Goal: Obtain resource: Download file/media

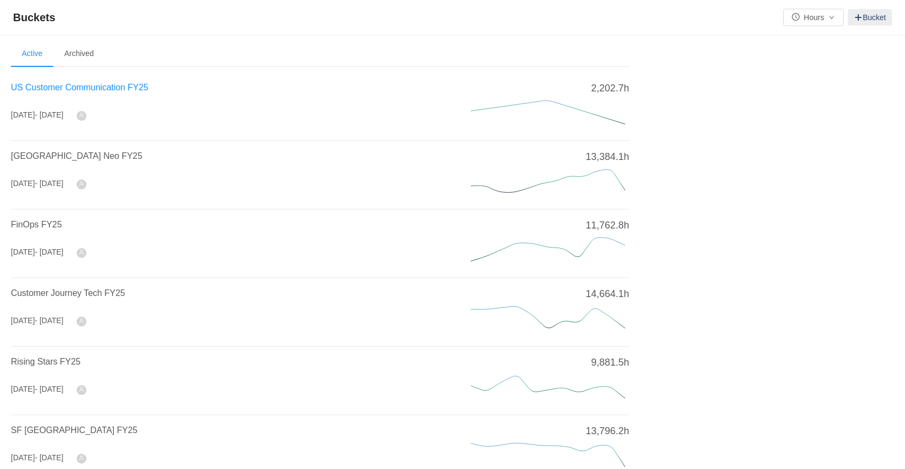
click at [33, 91] on span "US Customer Communication FY25" at bounding box center [80, 87] width 138 height 9
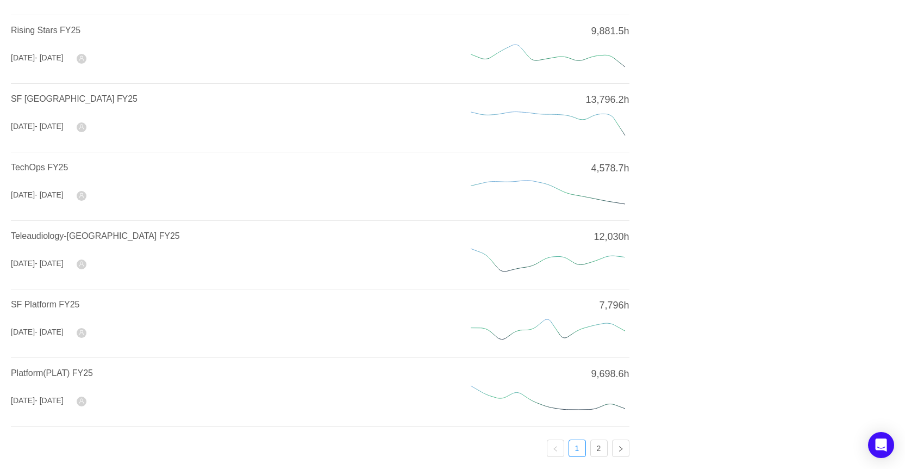
scroll to position [368, 0]
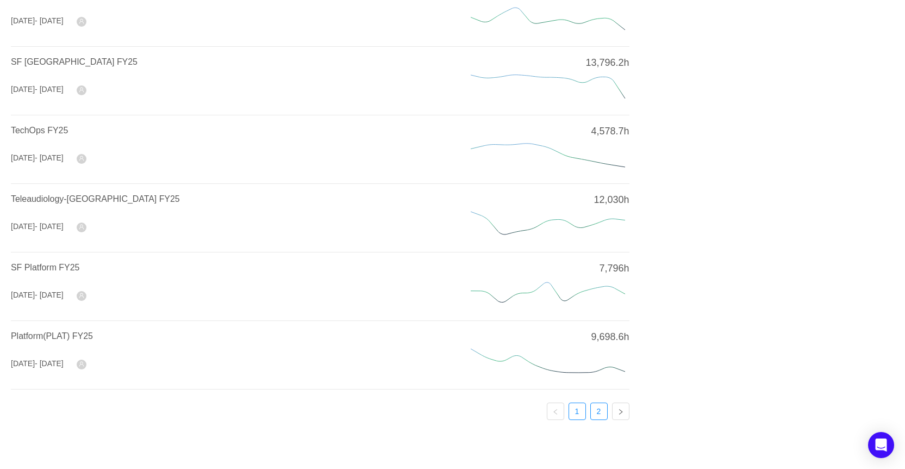
click at [601, 406] on link "2" at bounding box center [599, 411] width 16 height 16
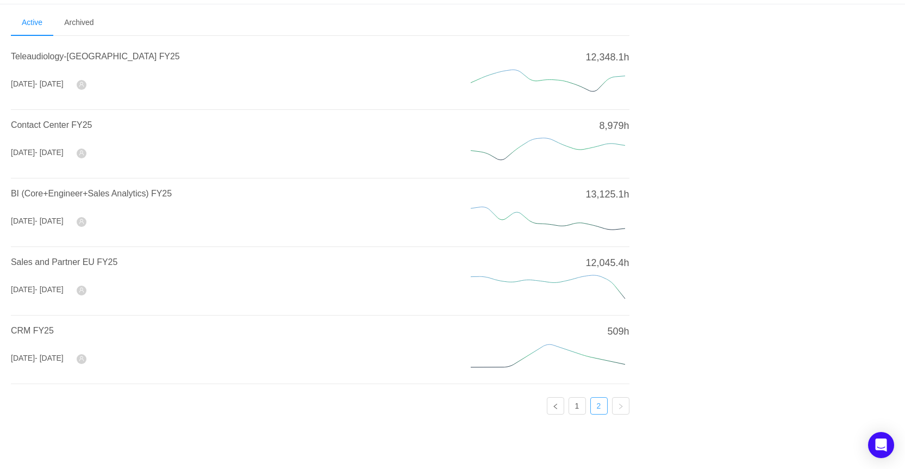
scroll to position [28, 0]
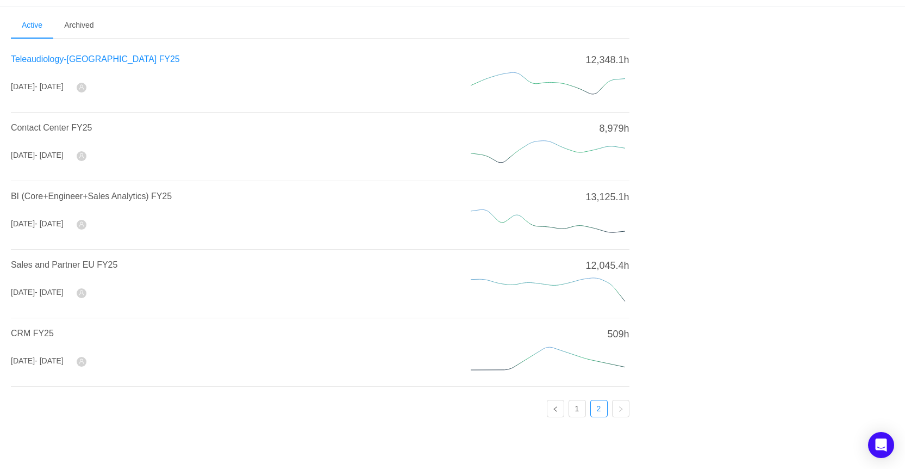
click at [48, 59] on span "Teleaudiology-[GEOGRAPHIC_DATA] FY25" at bounding box center [95, 58] width 169 height 9
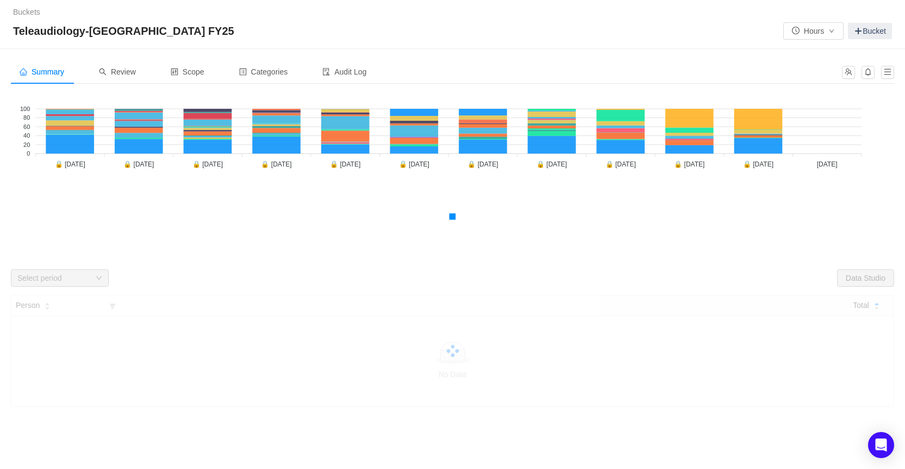
click at [94, 281] on div "Select period" at bounding box center [56, 278] width 78 height 16
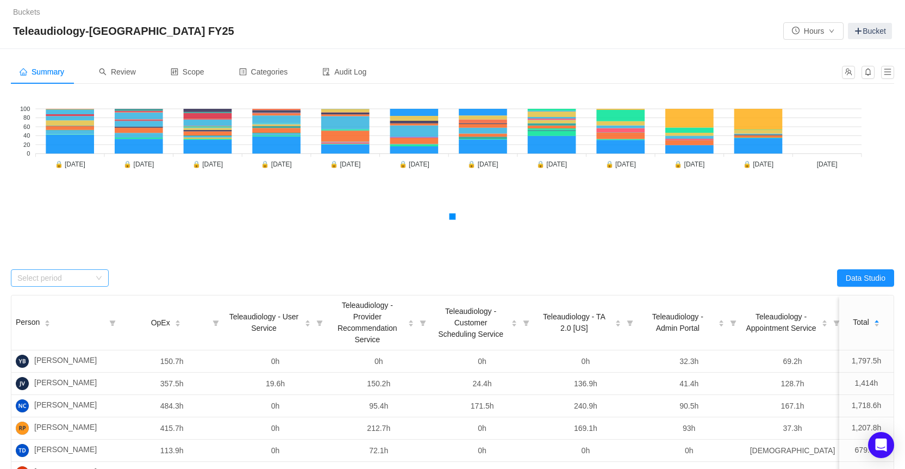
click at [96, 276] on icon "icon: down" at bounding box center [99, 278] width 7 height 7
click at [148, 67] on div "Summary Review Scope Categories Audit Log" at bounding box center [193, 72] width 364 height 24
click at [144, 70] on div "Review" at bounding box center [117, 72] width 54 height 24
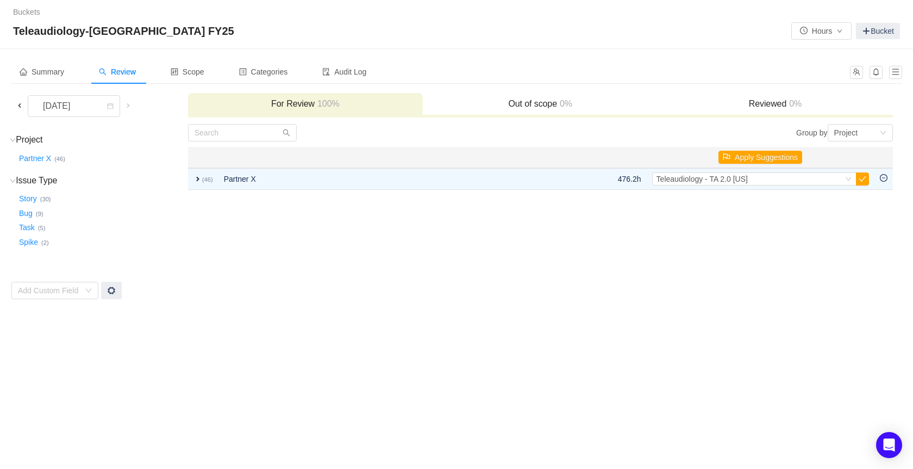
click at [21, 107] on span at bounding box center [19, 105] width 9 height 9
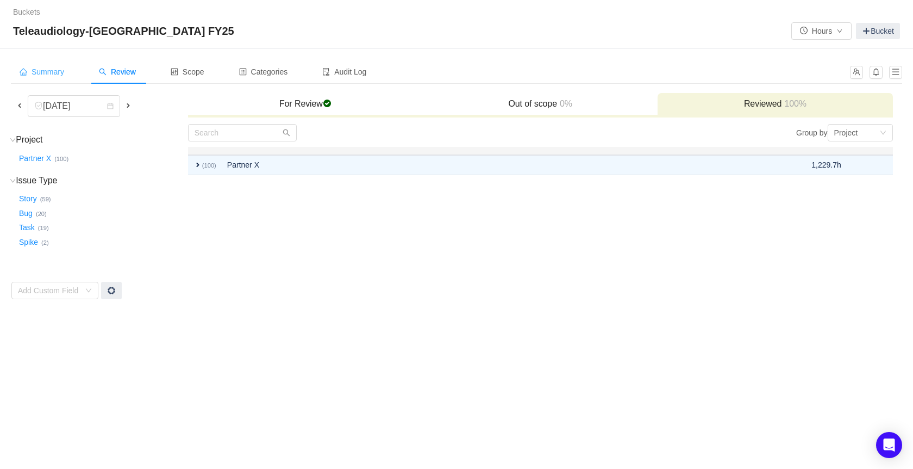
click at [38, 74] on span "Summary" at bounding box center [42, 71] width 45 height 9
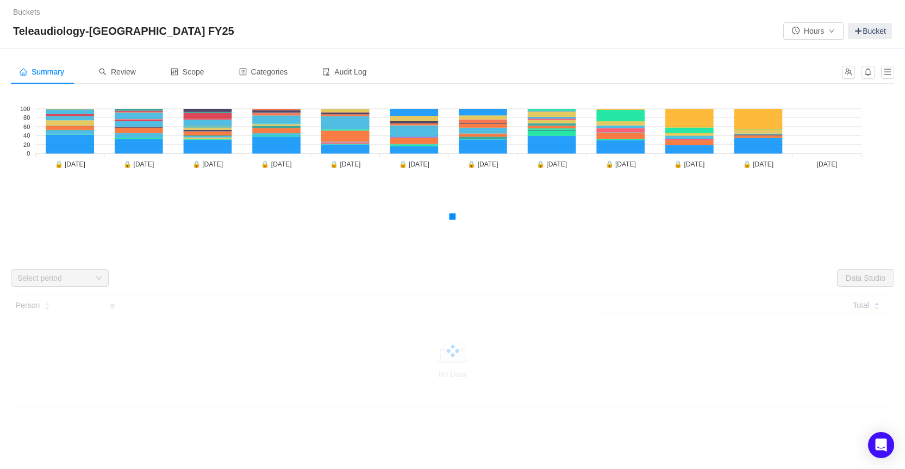
click at [93, 282] on div "Select period" at bounding box center [56, 278] width 78 height 16
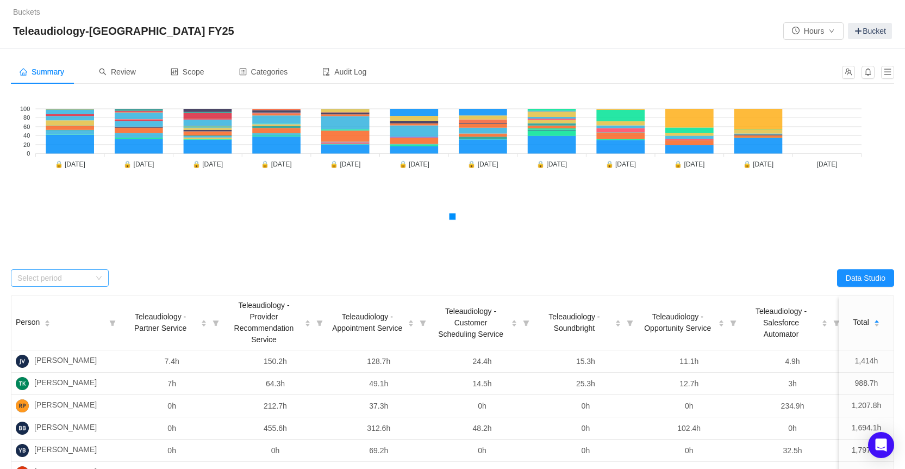
click at [103, 275] on div "Select period" at bounding box center [60, 277] width 98 height 17
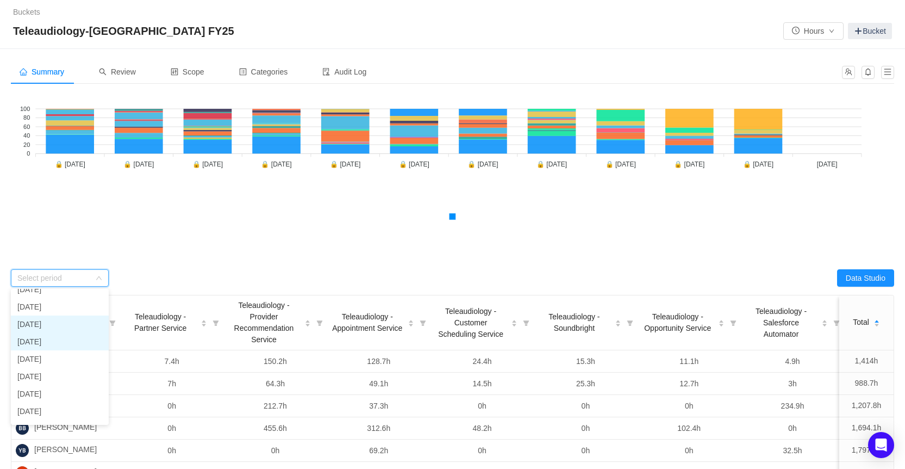
scroll to position [77, 0]
click at [66, 395] on li "[DATE]" at bounding box center [60, 396] width 98 height 17
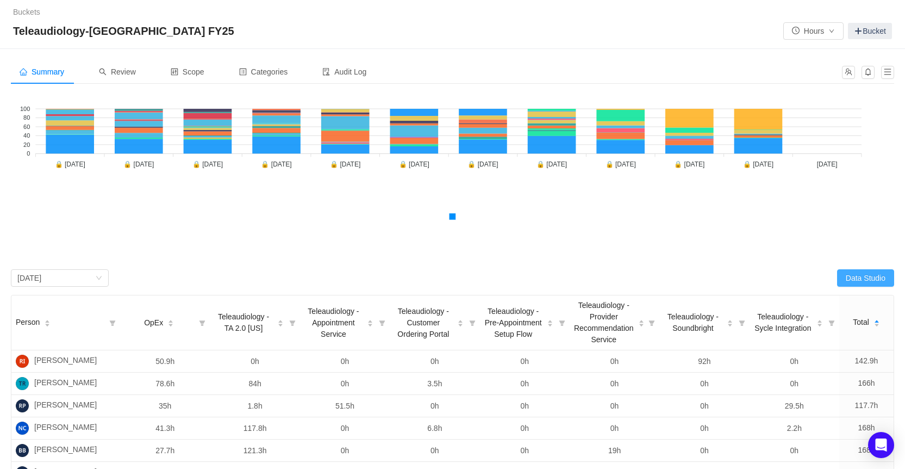
click at [847, 276] on button "Data Studio" at bounding box center [865, 277] width 57 height 17
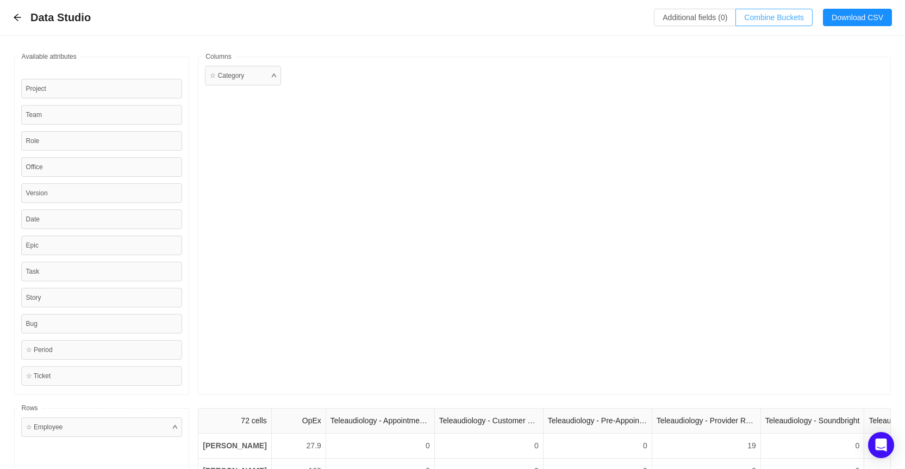
click at [793, 22] on button "Combine Buckets (0)" at bounding box center [774, 17] width 77 height 17
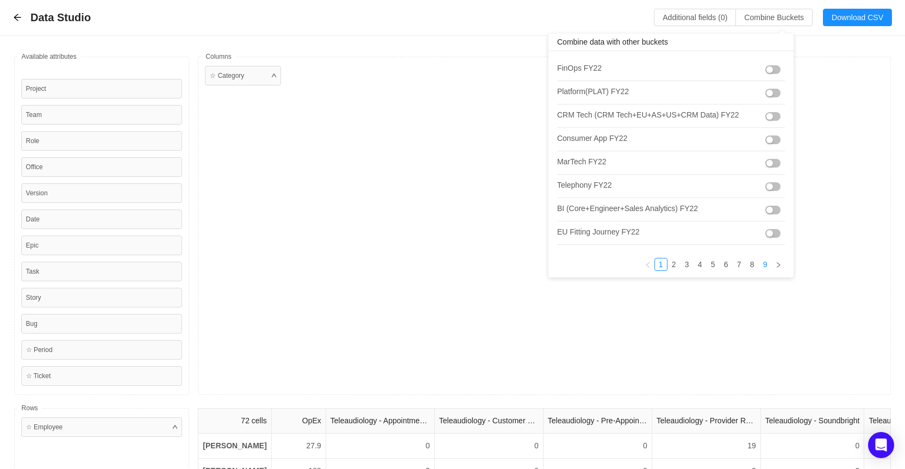
click at [759, 265] on link "9" at bounding box center [765, 264] width 12 height 12
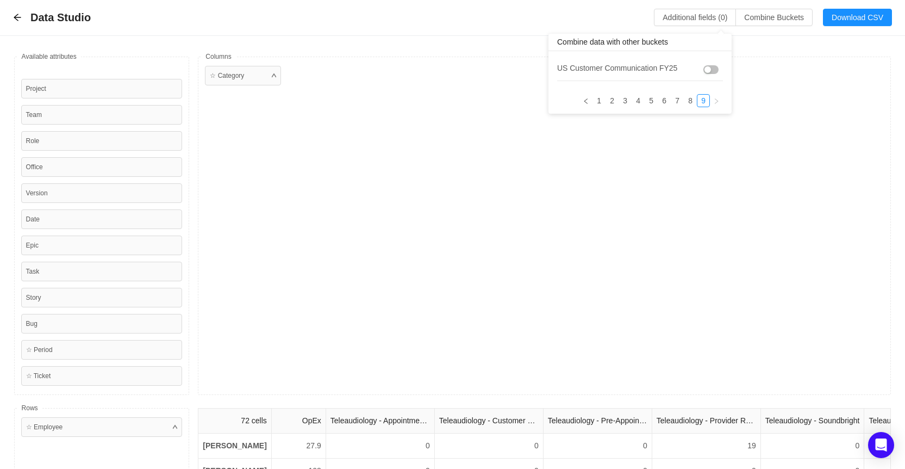
click at [713, 73] on button "button" at bounding box center [710, 69] width 15 height 9
click at [745, 102] on link "8" at bounding box center [743, 101] width 12 height 12
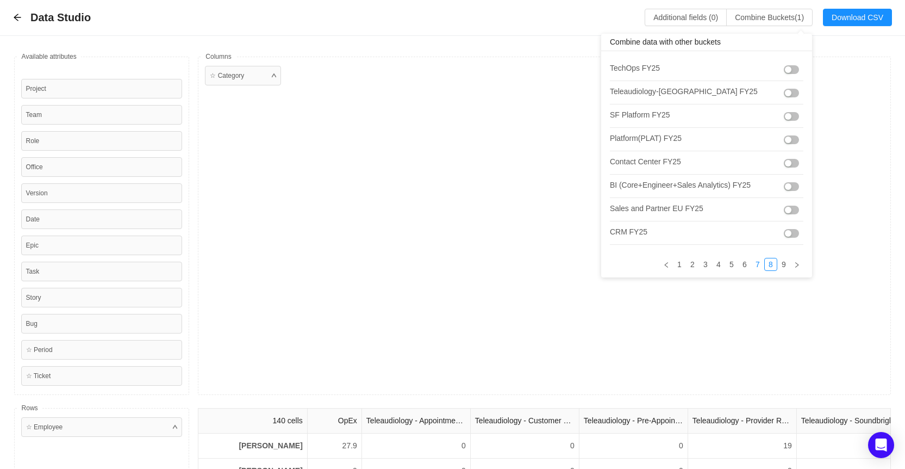
click at [752, 267] on link "7" at bounding box center [758, 264] width 12 height 12
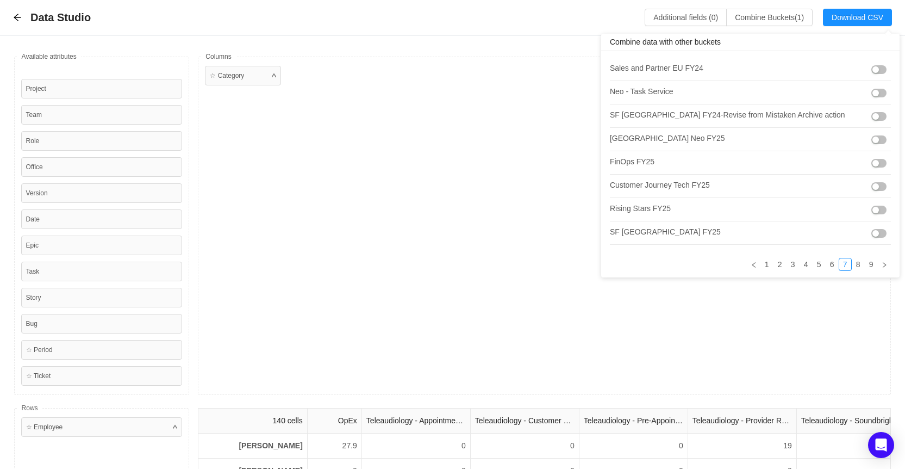
click at [871, 231] on button "button" at bounding box center [878, 233] width 15 height 9
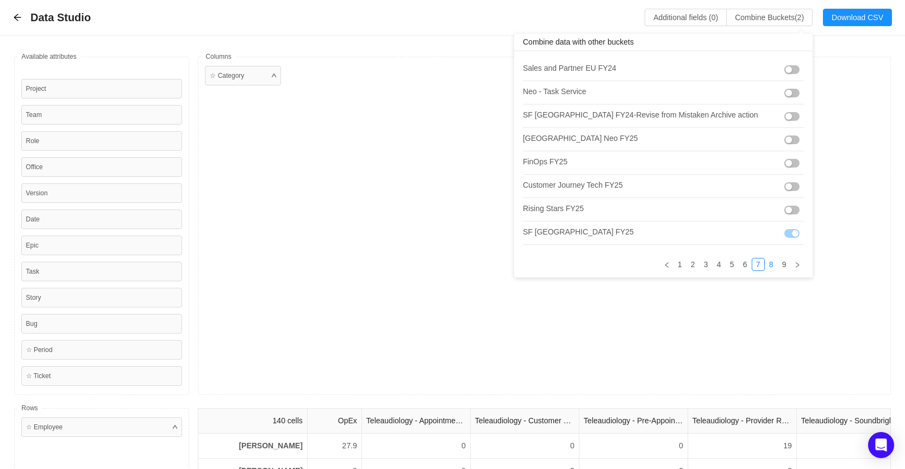
click at [765, 265] on link "8" at bounding box center [771, 264] width 12 height 12
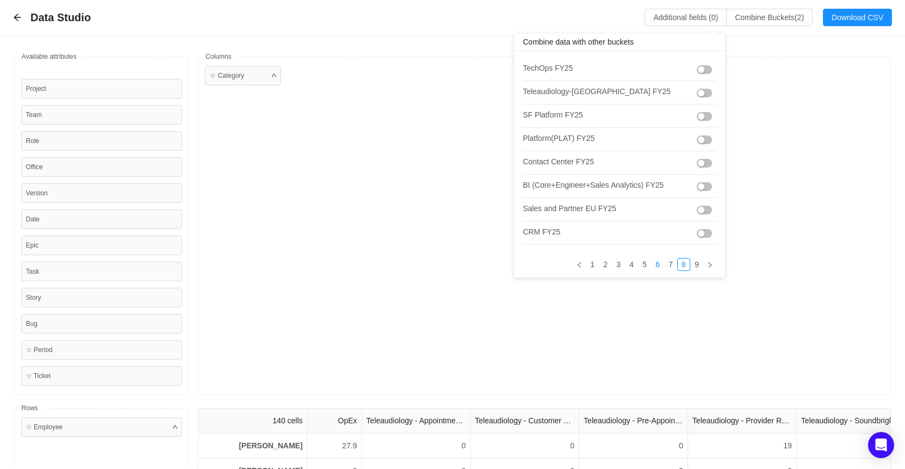
click at [652, 263] on link "6" at bounding box center [658, 264] width 12 height 12
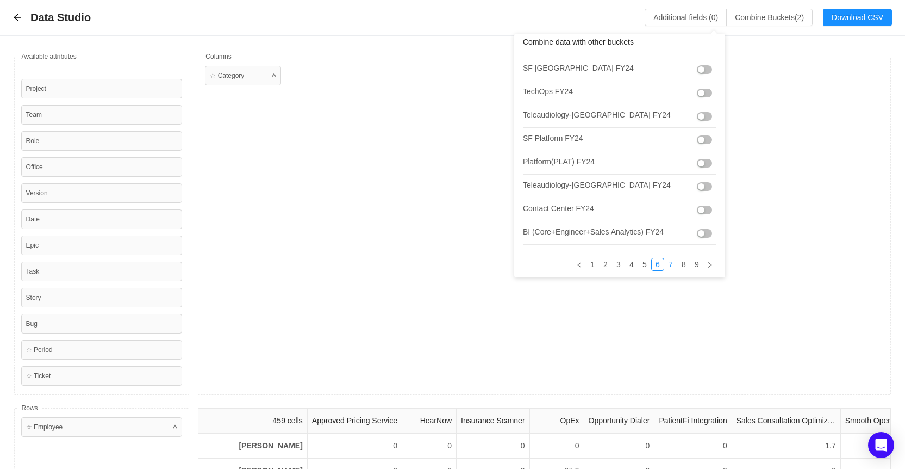
click at [665, 264] on link "7" at bounding box center [671, 264] width 12 height 12
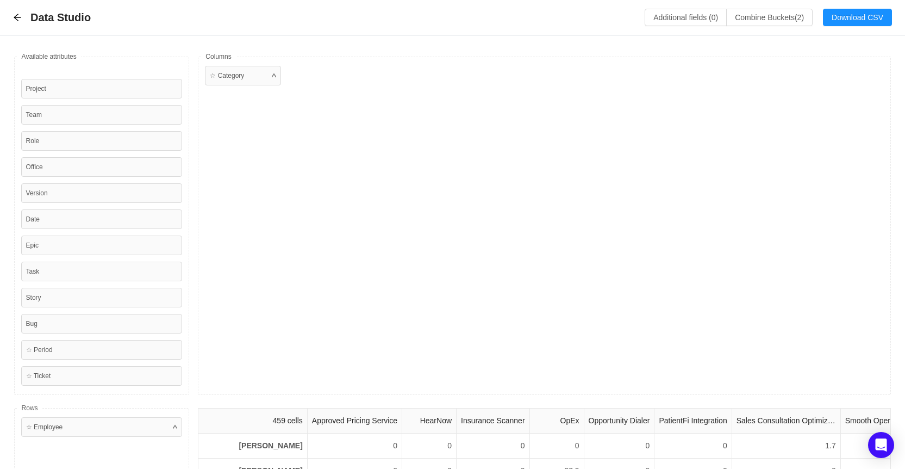
click at [463, 175] on div "☆ Category" at bounding box center [544, 226] width 693 height 338
click at [873, 23] on button "Download CSV" at bounding box center [857, 17] width 69 height 17
click at [14, 19] on icon "icon: arrow-left" at bounding box center [17, 17] width 9 height 9
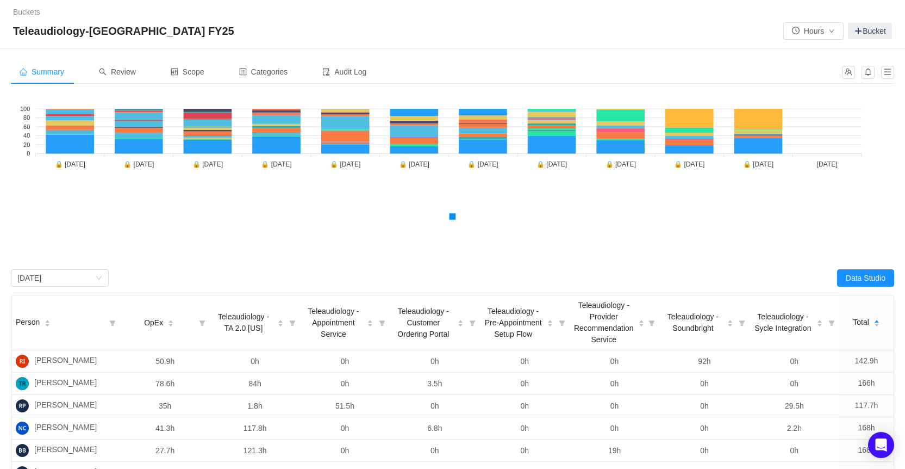
click at [67, 74] on div "Summary" at bounding box center [42, 72] width 62 height 24
